Goal: Transaction & Acquisition: Purchase product/service

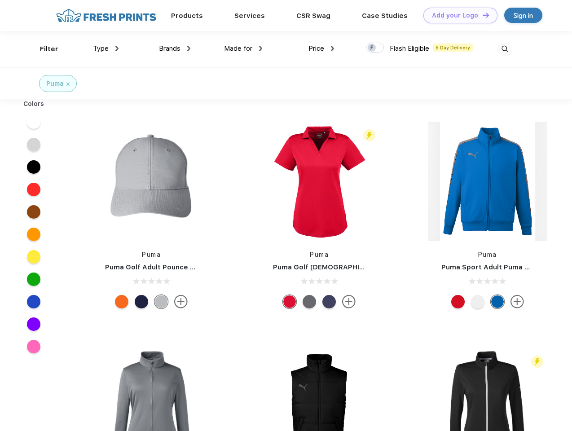
scroll to position [0, 0]
click at [457, 15] on link "Add your Logo Design Tool" at bounding box center [460, 16] width 74 height 16
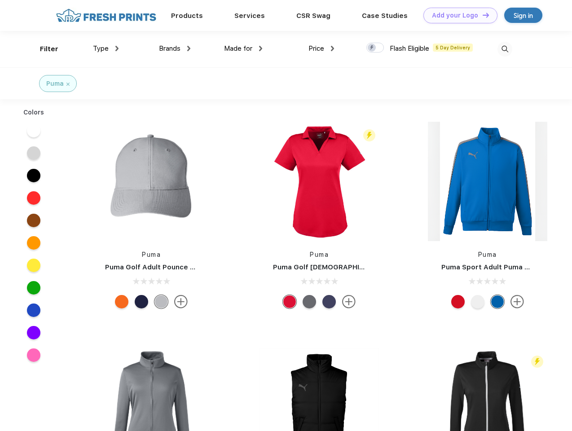
click at [0, 0] on div "Design Tool" at bounding box center [0, 0] width 0 height 0
click at [482, 15] on link "Add your Logo Design Tool" at bounding box center [460, 16] width 74 height 16
click at [43, 49] on div "Filter" at bounding box center [49, 49] width 18 height 10
click at [106, 48] on span "Type" at bounding box center [101, 48] width 16 height 8
click at [175, 48] on span "Brands" at bounding box center [170, 48] width 22 height 8
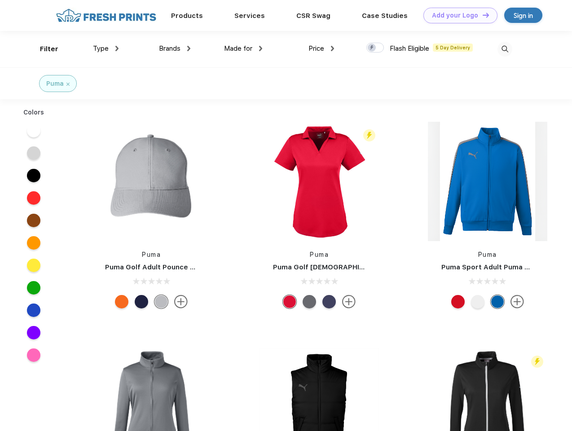
click at [243, 48] on span "Made for" at bounding box center [238, 48] width 28 height 8
click at [321, 48] on span "Price" at bounding box center [316, 48] width 16 height 8
click at [375, 48] on div at bounding box center [375, 48] width 18 height 10
click at [372, 48] on input "checkbox" at bounding box center [369, 45] width 6 height 6
click at [505, 49] on img at bounding box center [504, 49] width 15 height 15
